Goal: Task Accomplishment & Management: Manage account settings

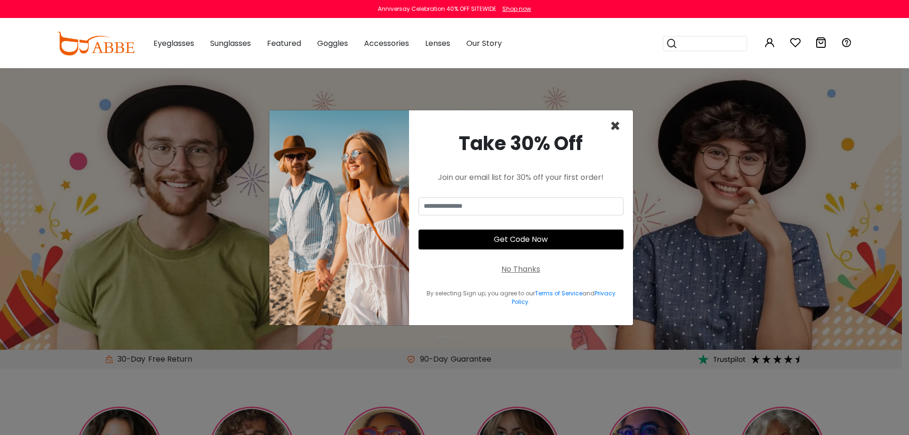
click at [611, 125] on span "×" at bounding box center [615, 126] width 11 height 24
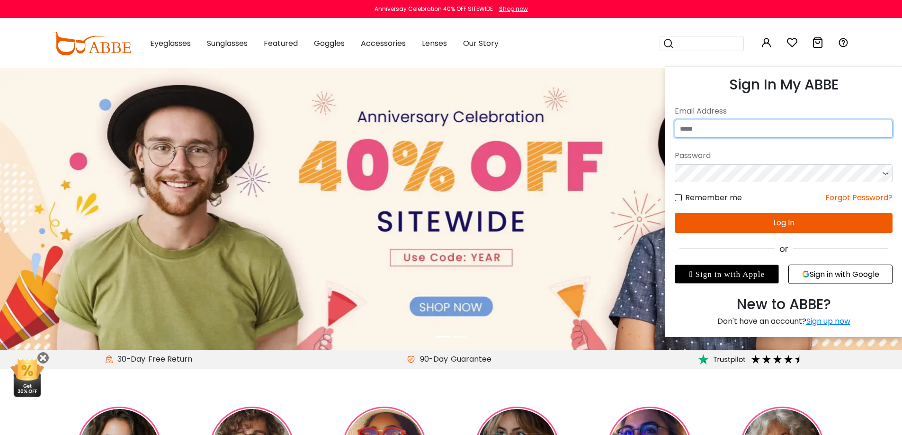
click at [738, 120] on input "email" at bounding box center [784, 129] width 218 height 18
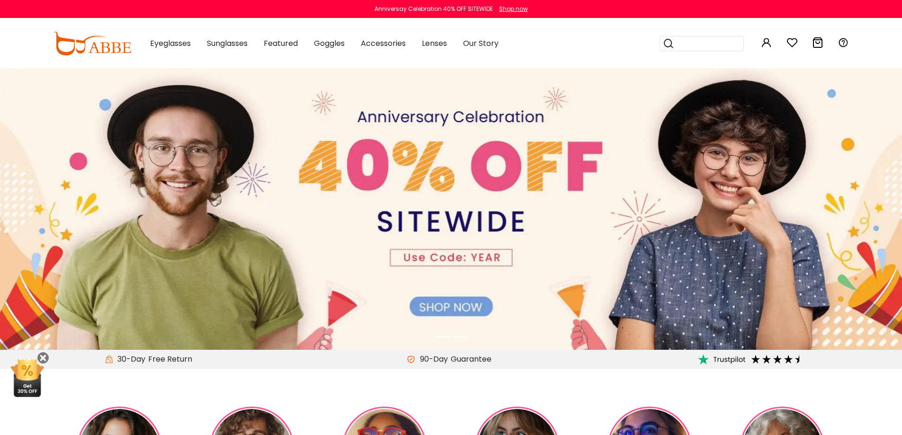
type input "**********"
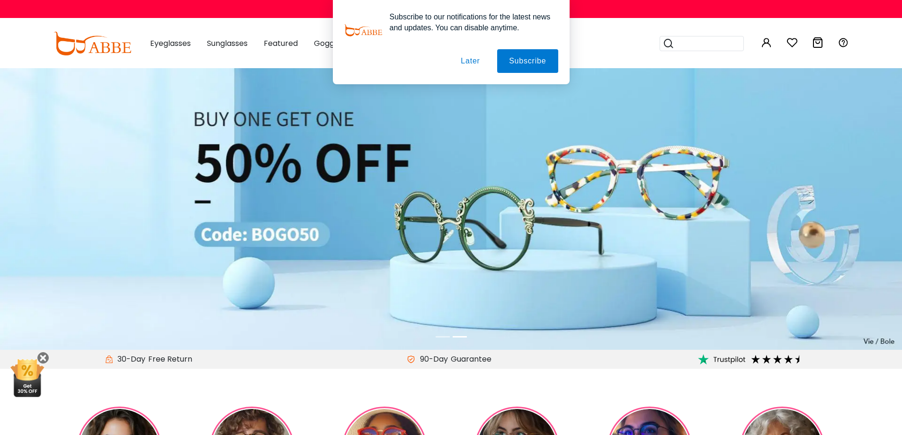
click at [474, 59] on button "Later" at bounding box center [470, 61] width 43 height 24
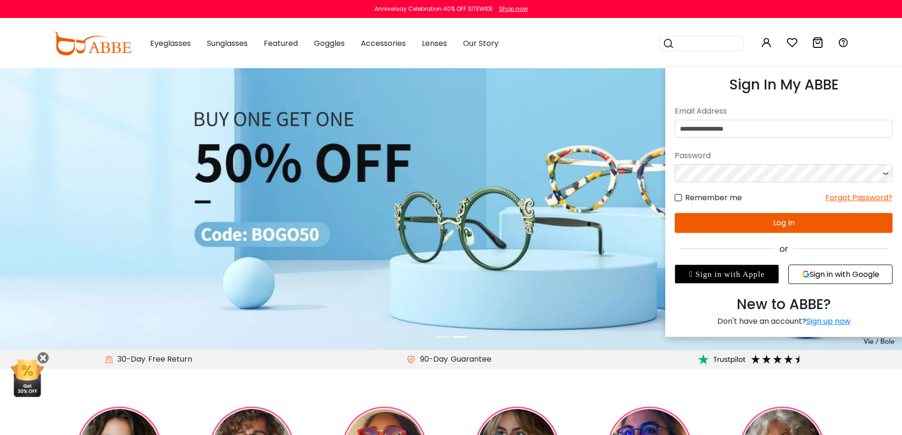
click at [762, 226] on button "Log In" at bounding box center [784, 223] width 218 height 20
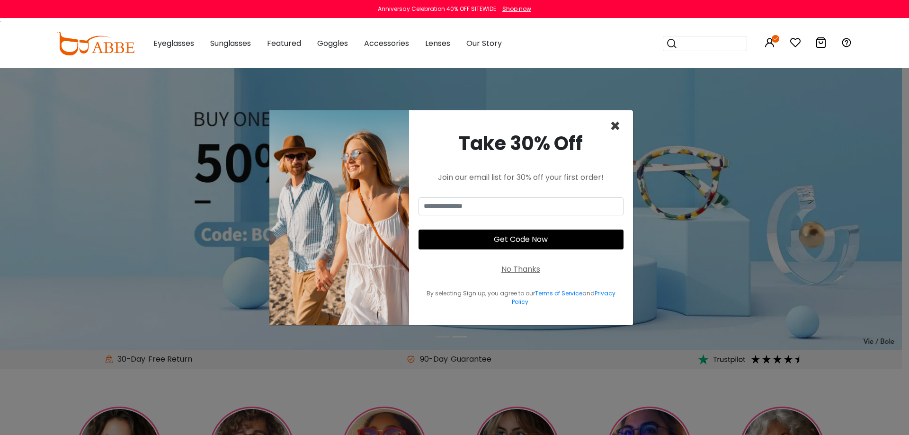
click at [617, 123] on span "×" at bounding box center [615, 126] width 11 height 24
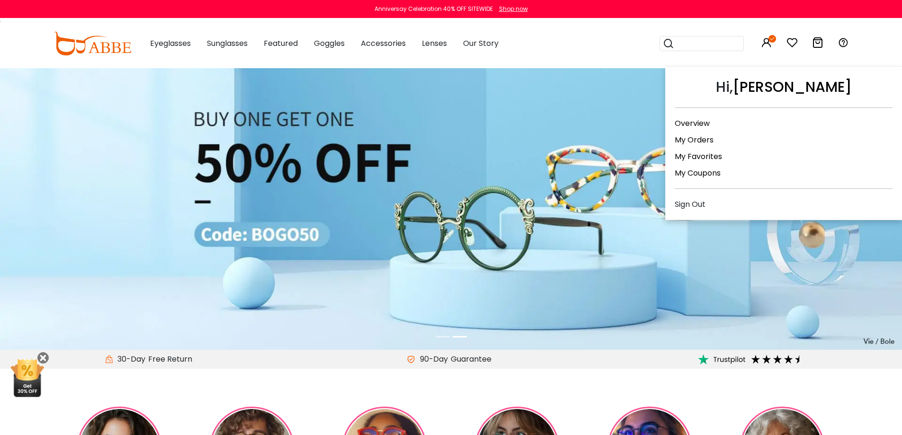
click at [770, 48] on link at bounding box center [766, 44] width 11 height 11
